Goal: Information Seeking & Learning: Learn about a topic

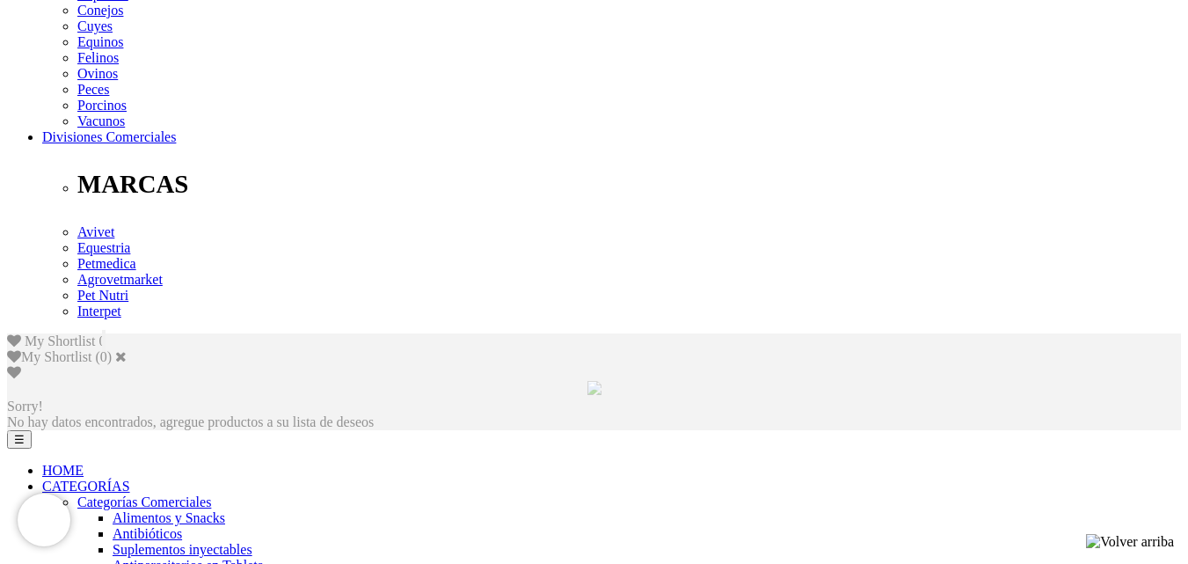
scroll to position [841, 0]
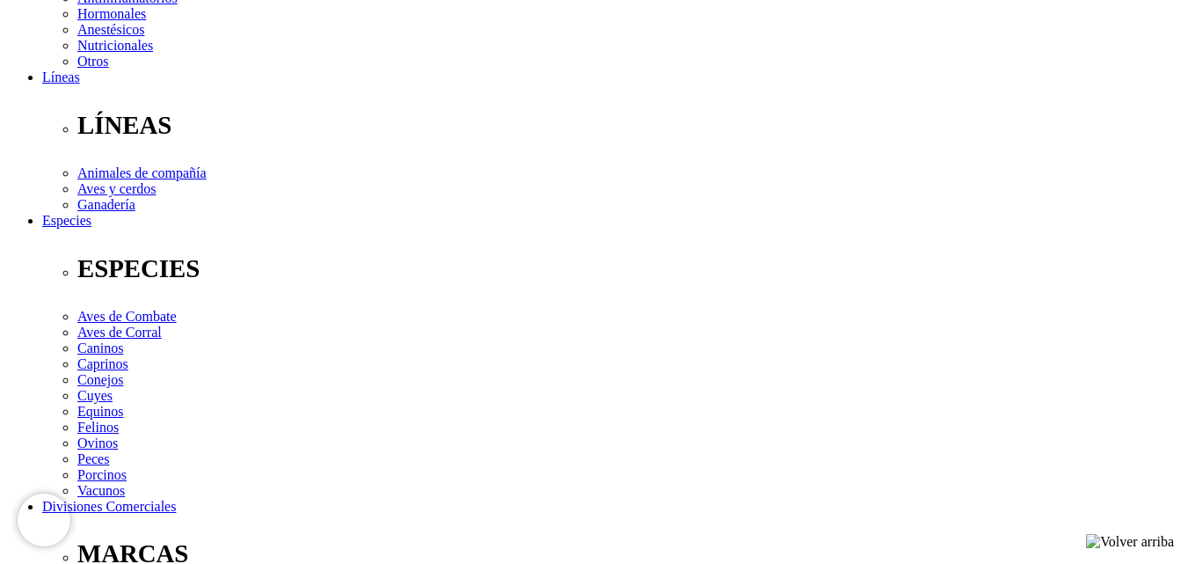
scroll to position [929, 0]
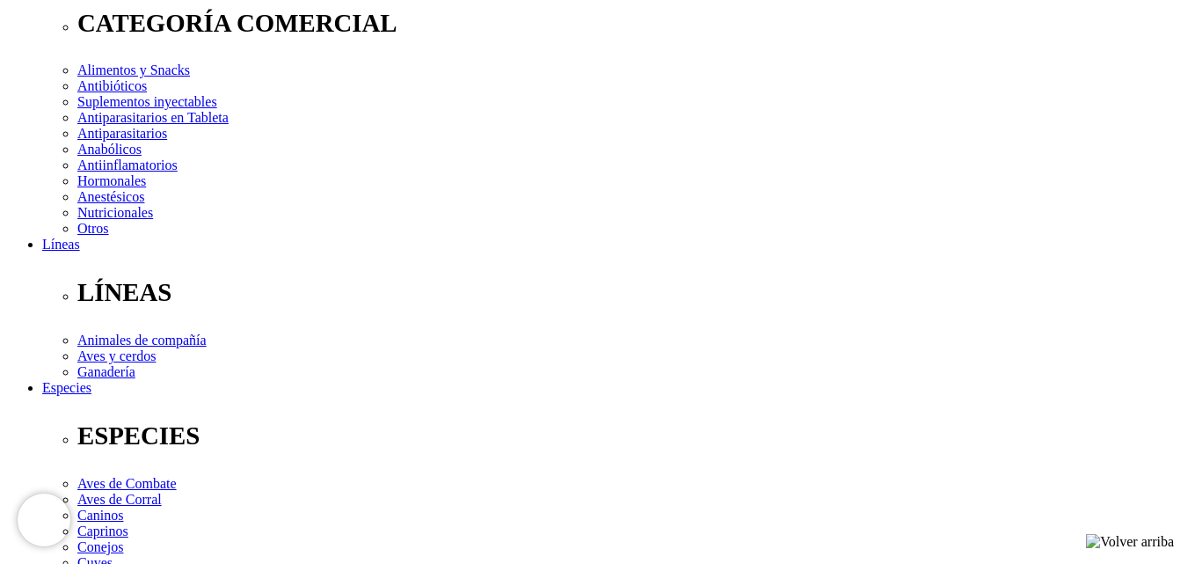
scroll to position [302, 0]
checkbox input "true"
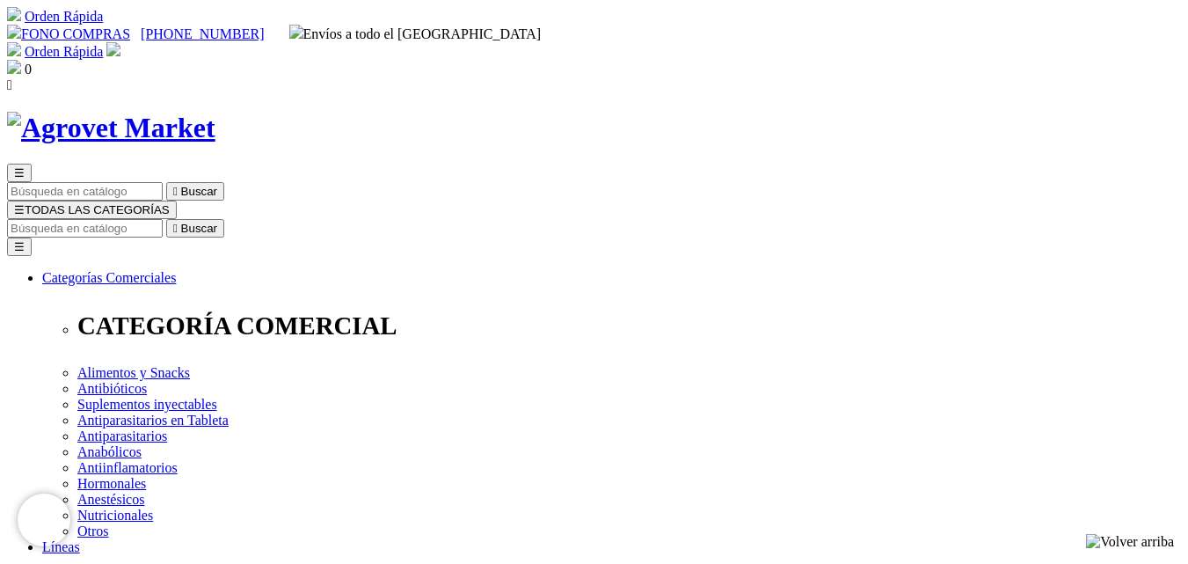
scroll to position [194, 0]
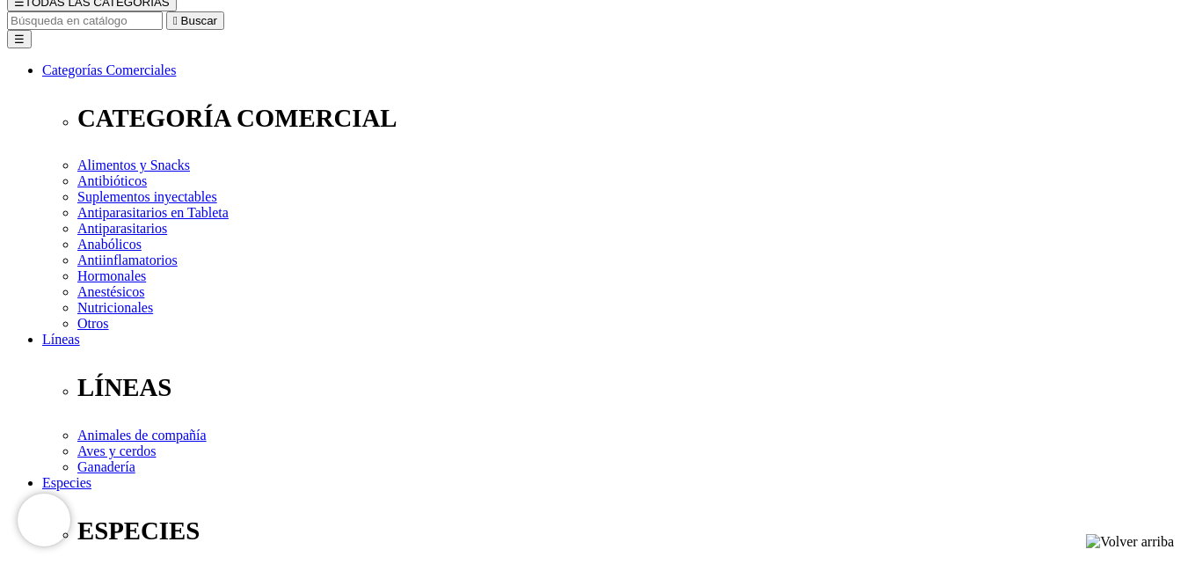
scroll to position [207, 0]
checkbox input "true"
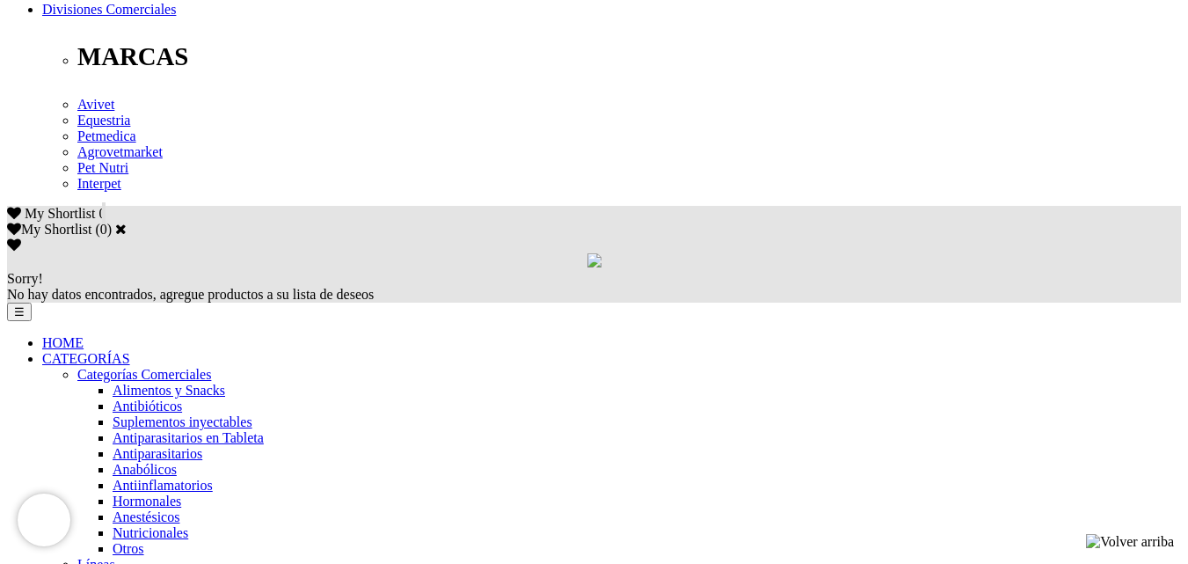
scroll to position [967, 0]
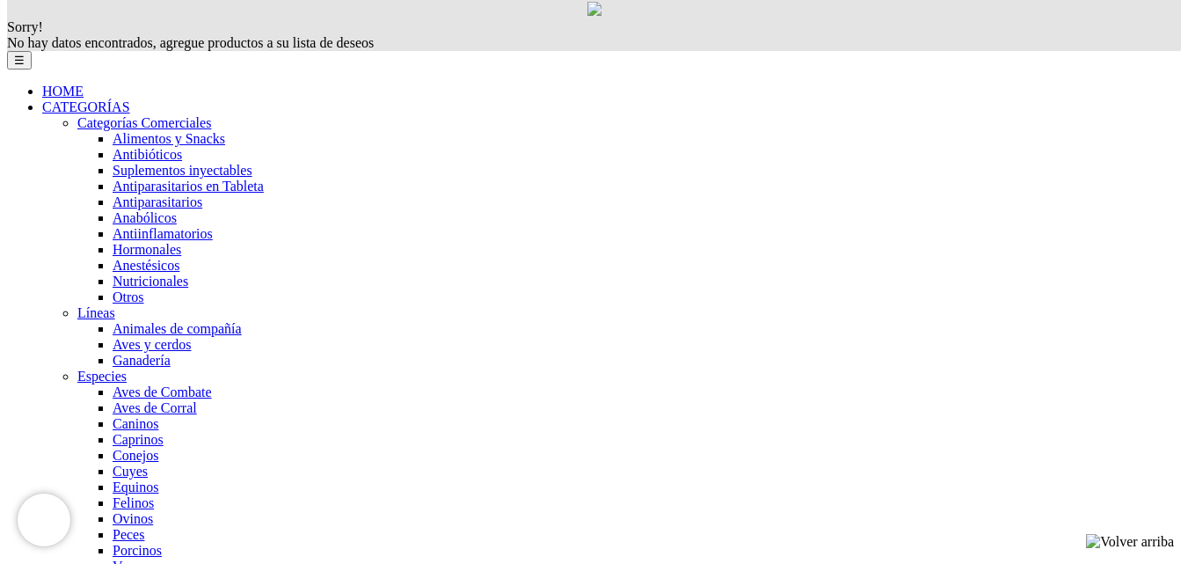
scroll to position [1238, 0]
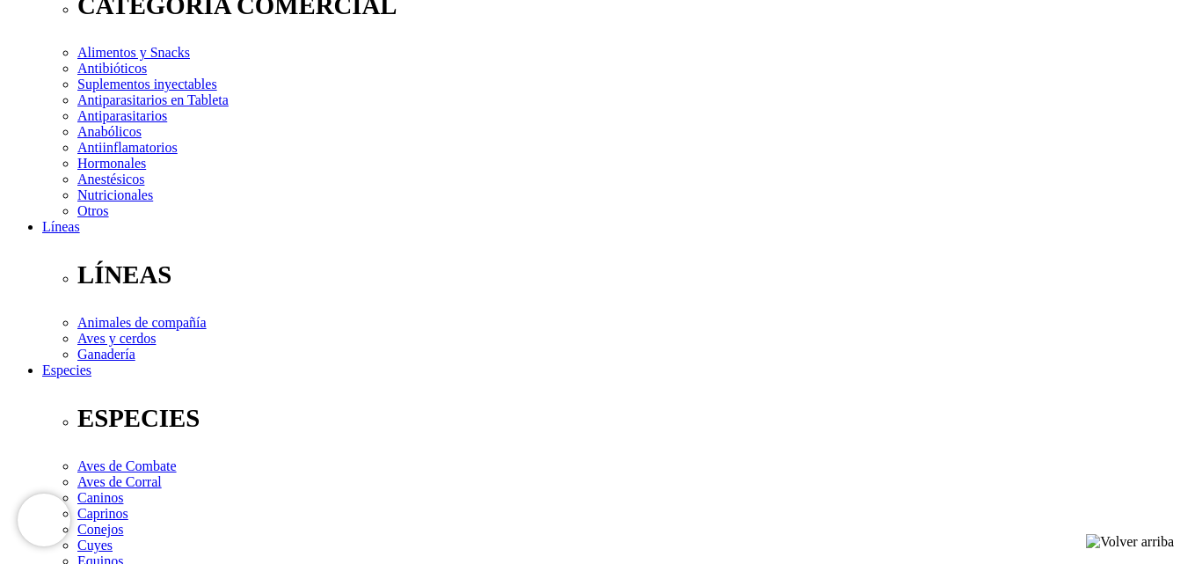
scroll to position [329, 0]
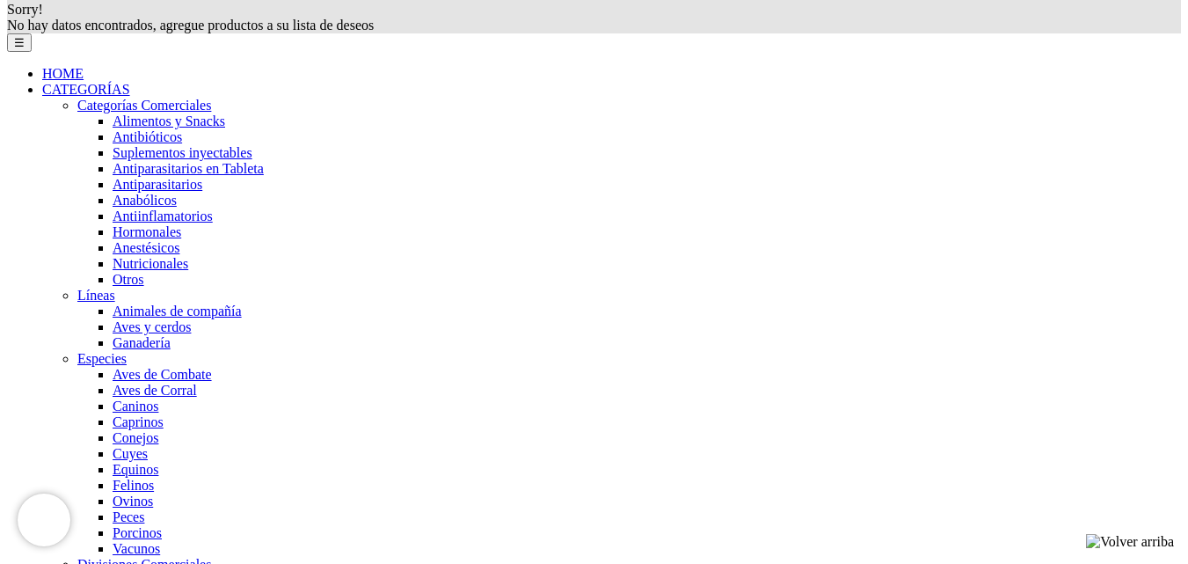
scroll to position [1330, 0]
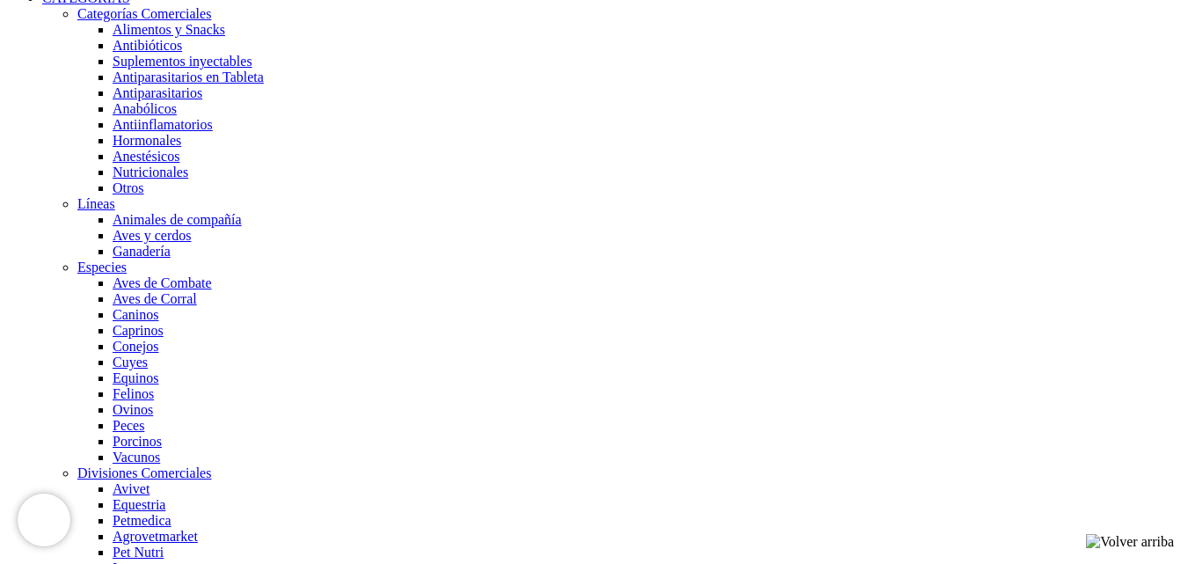
scroll to position [1330, 0]
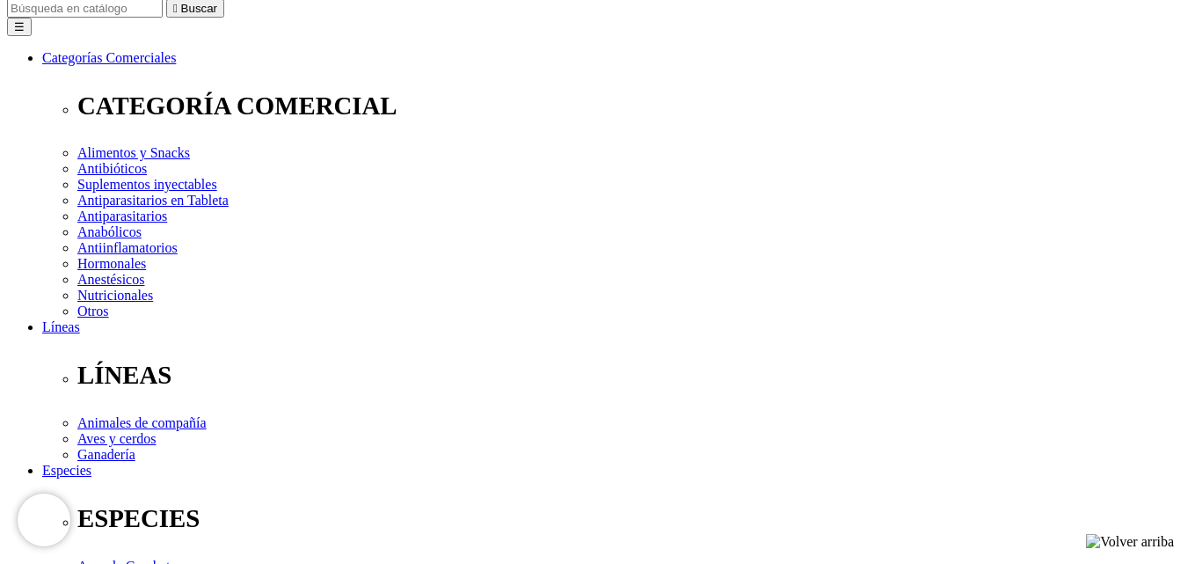
scroll to position [207, 0]
